Goal: Task Accomplishment & Management: Use online tool/utility

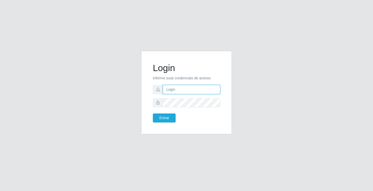
click at [202, 88] on input "text" at bounding box center [191, 89] width 57 height 9
type input "zivaneide@ideal"
click at [153, 114] on button "Entrar" at bounding box center [164, 118] width 23 height 9
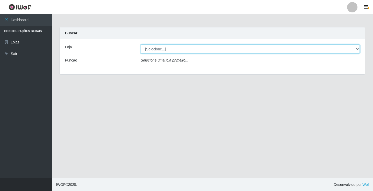
click at [164, 50] on select "[Selecione...] Ideal - Conceição" at bounding box center [250, 49] width 219 height 9
select select "231"
click at [141, 45] on select "[Selecione...] Ideal - Conceição" at bounding box center [250, 49] width 219 height 9
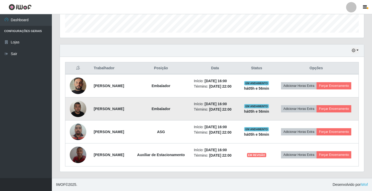
scroll to position [168, 0]
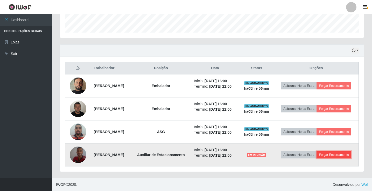
click at [320, 157] on button "Forçar Encerramento" at bounding box center [333, 155] width 35 height 7
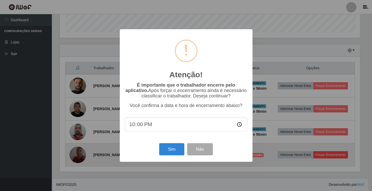
scroll to position [108, 301]
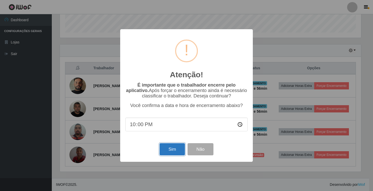
click at [170, 150] on button "Sim" at bounding box center [172, 150] width 25 height 12
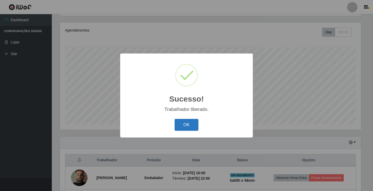
click at [196, 123] on button "OK" at bounding box center [187, 125] width 24 height 12
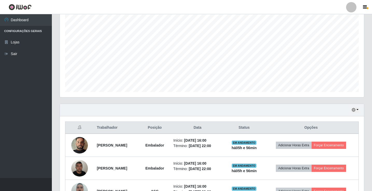
scroll to position [130, 0]
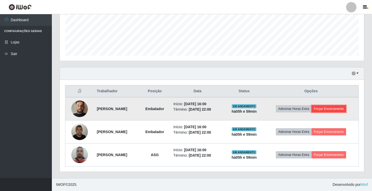
click at [323, 106] on button "Forçar Encerramento" at bounding box center [328, 108] width 35 height 7
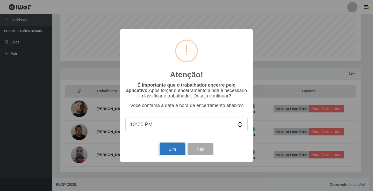
click at [175, 149] on button "Sim" at bounding box center [172, 150] width 25 height 12
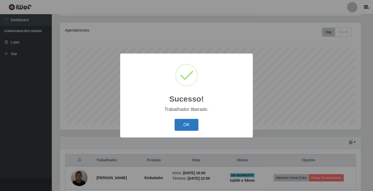
click at [178, 124] on button "OK" at bounding box center [187, 125] width 24 height 12
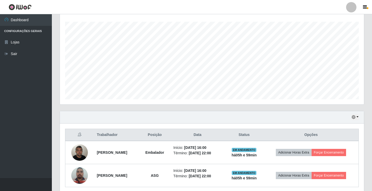
scroll to position [106, 0]
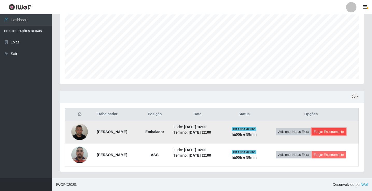
click at [343, 133] on button "Forçar Encerramento" at bounding box center [328, 132] width 35 height 7
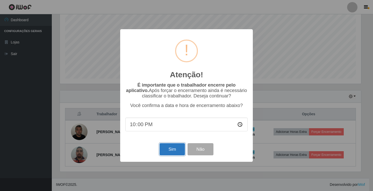
click at [175, 155] on button "Sim" at bounding box center [172, 150] width 25 height 12
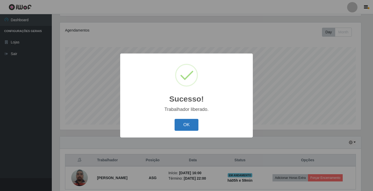
click at [194, 128] on button "OK" at bounding box center [187, 125] width 24 height 12
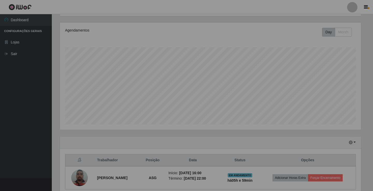
scroll to position [108, 304]
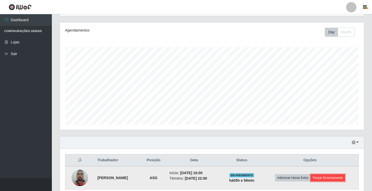
click at [333, 177] on button "Forçar Encerramento" at bounding box center [327, 178] width 35 height 7
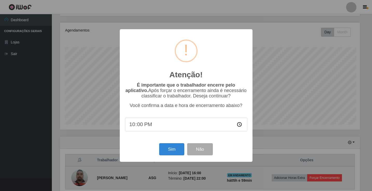
scroll to position [108, 301]
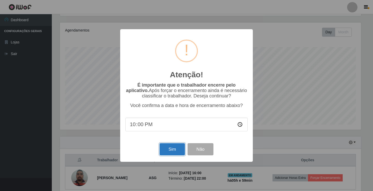
click at [167, 153] on button "Sim" at bounding box center [172, 150] width 25 height 12
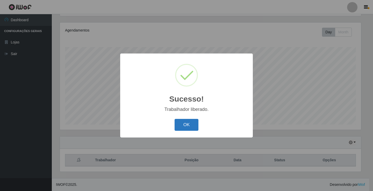
click at [184, 124] on button "OK" at bounding box center [187, 125] width 24 height 12
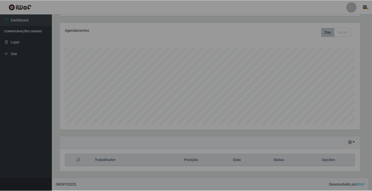
scroll to position [108, 304]
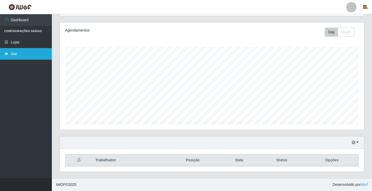
click at [12, 49] on link "Sair" at bounding box center [26, 54] width 52 height 12
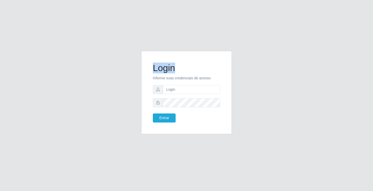
click at [12, 49] on div "Login Informe suas credenciais de acesso Entrar" at bounding box center [186, 95] width 373 height 191
